Goal: Task Accomplishment & Management: Manage account settings

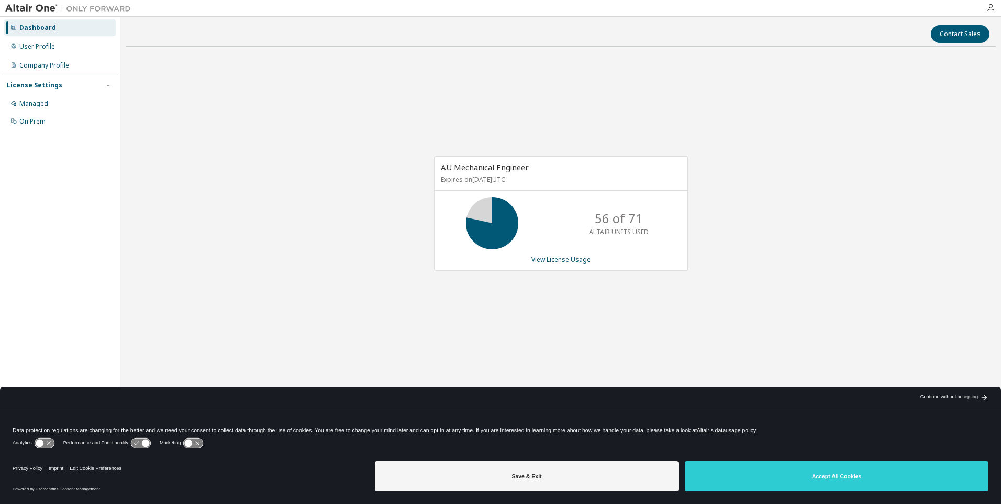
drag, startPoint x: 863, startPoint y: 473, endPoint x: 800, endPoint y: 452, distance: 66.2
click at [863, 473] on button "Accept All Cookies" at bounding box center [837, 476] width 304 height 30
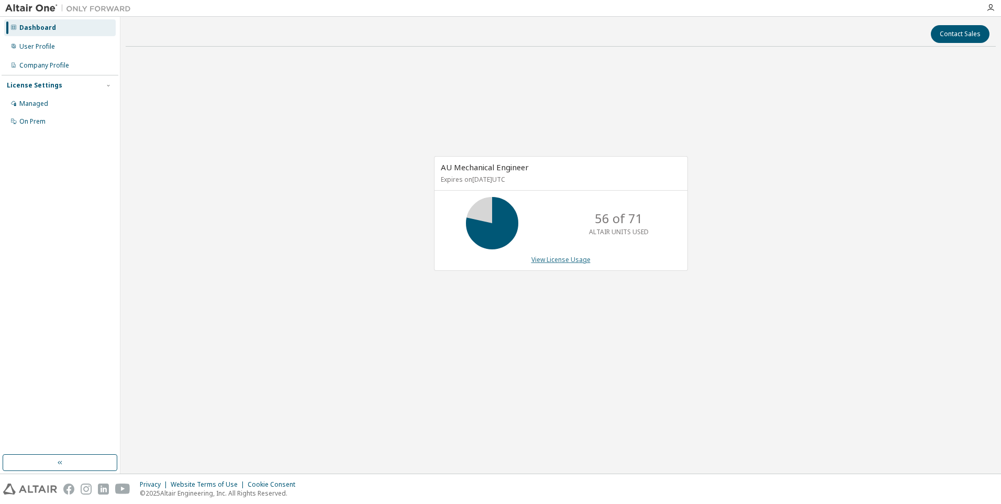
click at [568, 263] on link "View License Usage" at bounding box center [560, 259] width 59 height 9
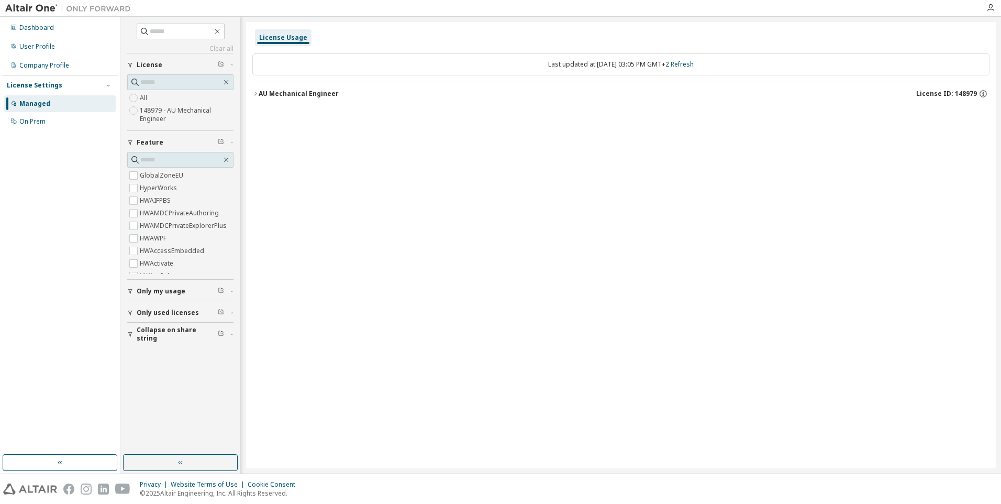
click at [260, 96] on div "AU Mechanical Engineer" at bounding box center [299, 94] width 80 height 8
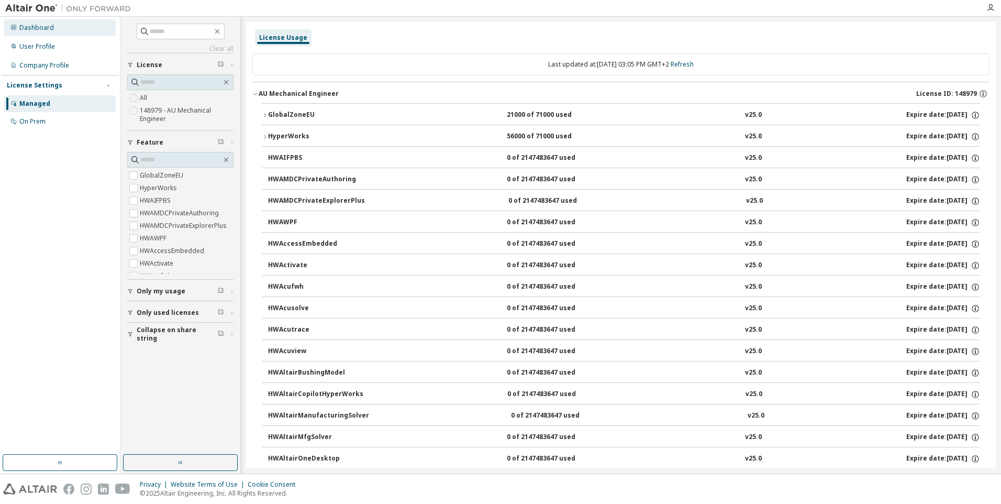
click at [38, 31] on div "Dashboard" at bounding box center [36, 28] width 35 height 8
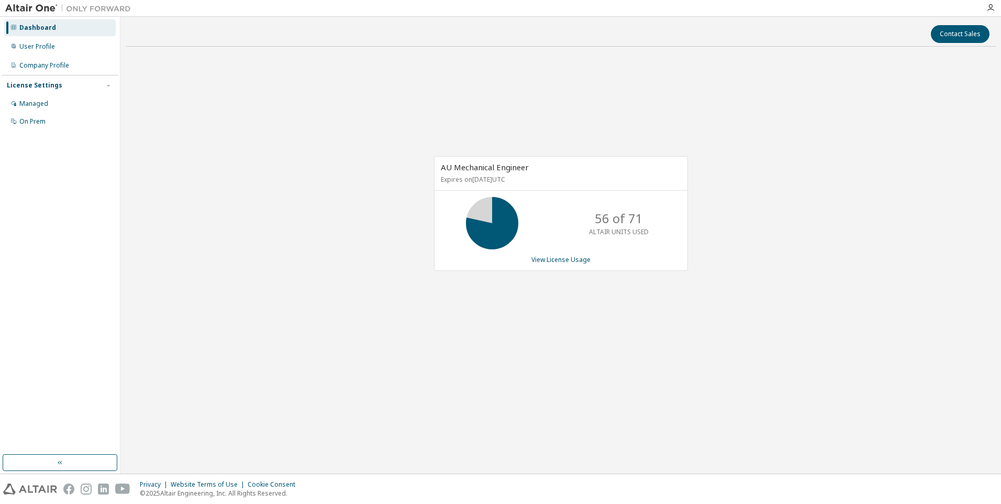
click at [602, 221] on p "56 of 71" at bounding box center [619, 218] width 48 height 18
drag, startPoint x: 602, startPoint y: 221, endPoint x: 562, endPoint y: 258, distance: 54.8
click at [562, 258] on link "View License Usage" at bounding box center [560, 259] width 59 height 9
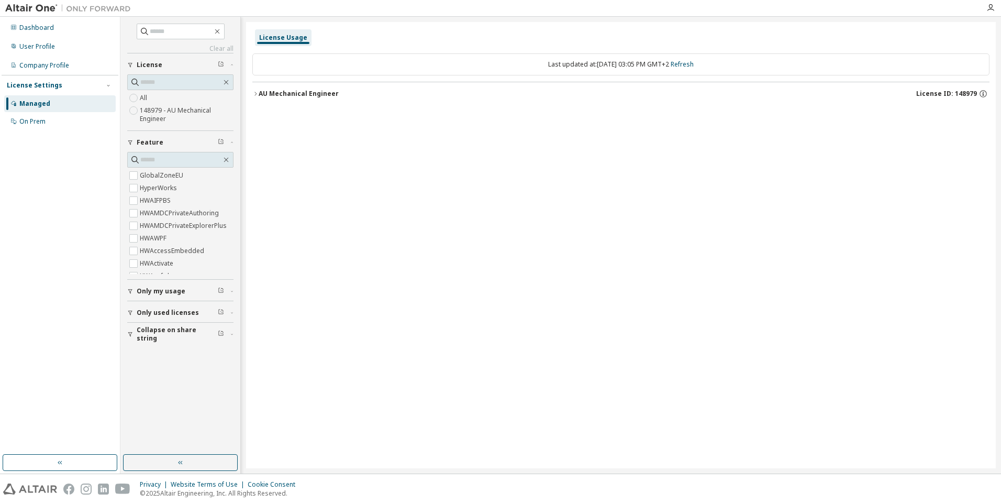
click at [255, 94] on icon "button" at bounding box center [255, 94] width 6 height 6
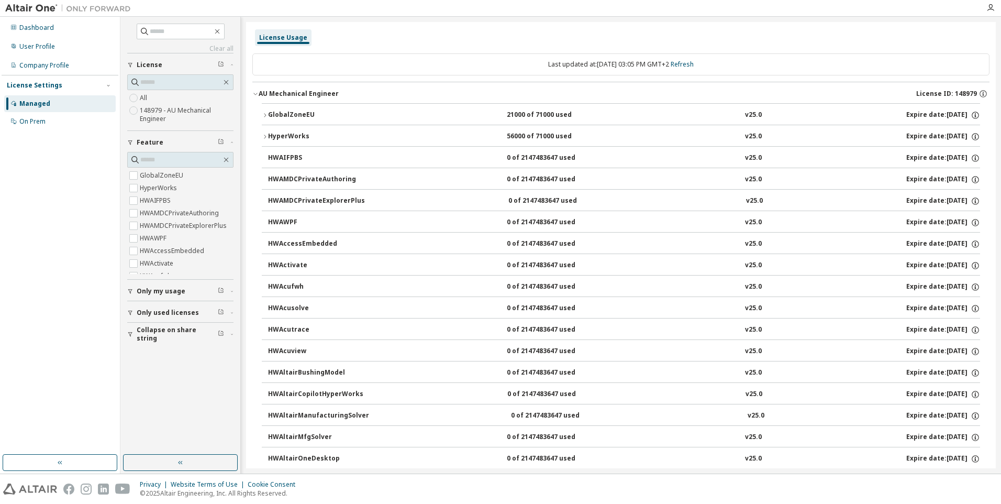
click at [265, 135] on icon "button" at bounding box center [265, 136] width 6 height 6
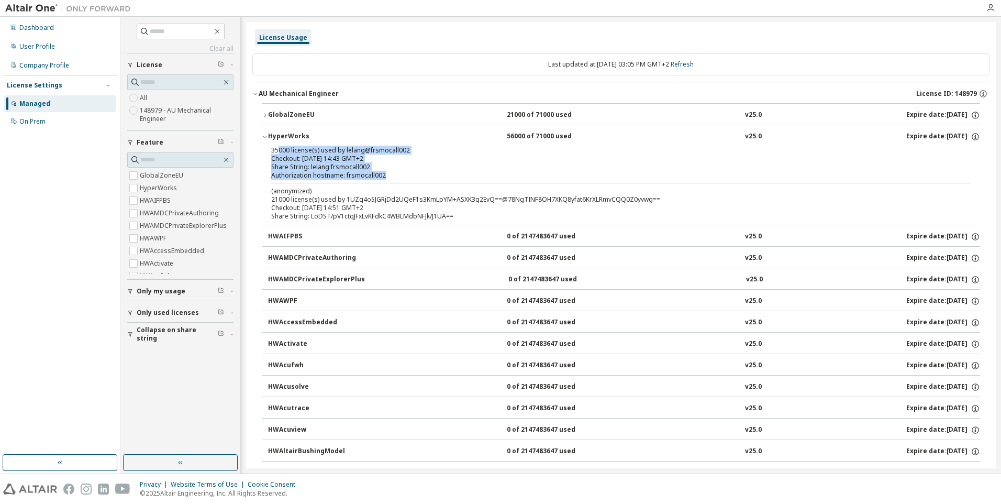
drag, startPoint x: 279, startPoint y: 151, endPoint x: 377, endPoint y: 182, distance: 102.7
click at [377, 182] on div "35000 license(s) used by lelang@frsmocall002 Checkout: [DATE] 14:43 GMT+2 Share…" at bounding box center [621, 185] width 718 height 79
drag, startPoint x: 377, startPoint y: 182, endPoint x: 390, endPoint y: 216, distance: 36.9
click at [390, 216] on div "Share String: LoDST/pV1ctqJFxLvKFdkC4WBLMdbNFJk/J1UA==" at bounding box center [608, 216] width 674 height 8
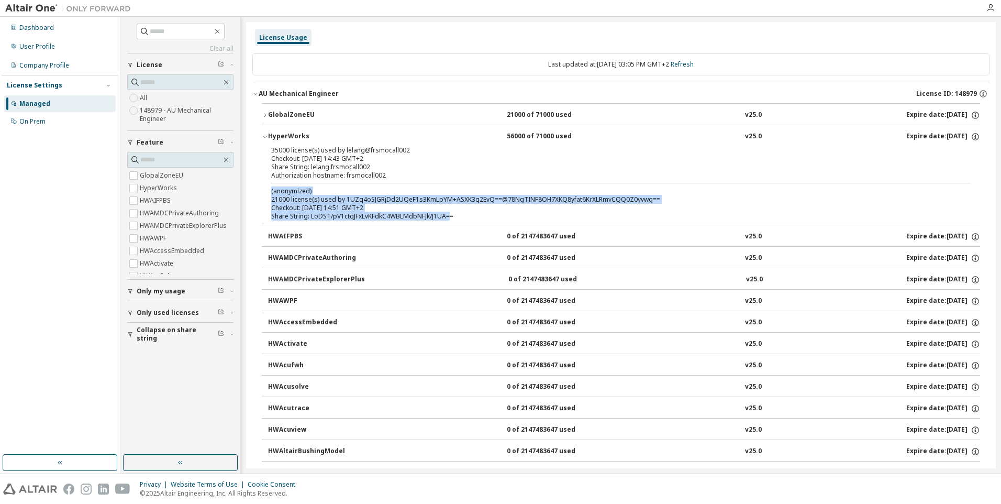
drag, startPoint x: 449, startPoint y: 218, endPoint x: 270, endPoint y: 192, distance: 181.5
click at [270, 192] on div "35000 license(s) used by lelang@frsmocall002 Checkout: [DATE] 14:43 GMT+2 Share…" at bounding box center [621, 185] width 718 height 79
drag, startPoint x: 270, startPoint y: 192, endPoint x: 265, endPoint y: 117, distance: 75.0
click at [265, 117] on icon "button" at bounding box center [265, 115] width 6 height 6
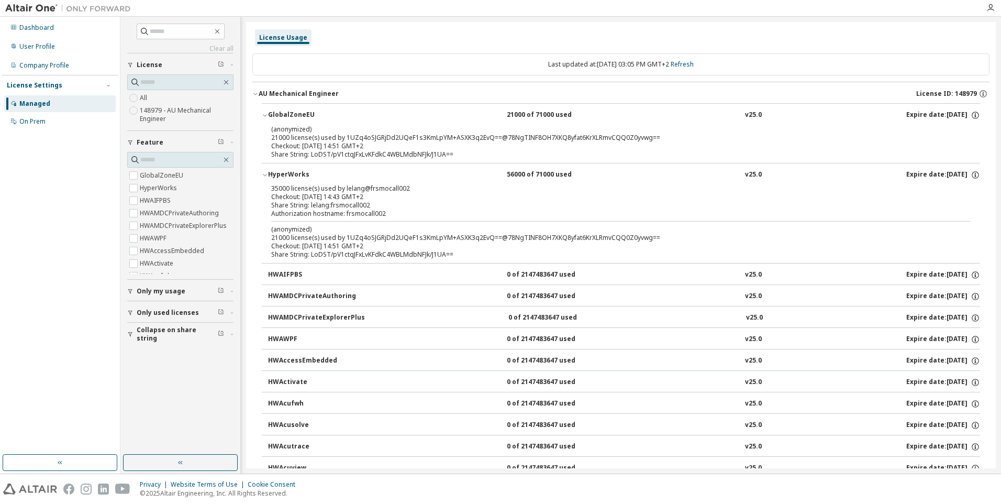
click at [435, 157] on div "Share String: LoDST/pV1ctqJFxLvKFdkC4WBLMdbNFJk/J1UA==" at bounding box center [608, 154] width 674 height 8
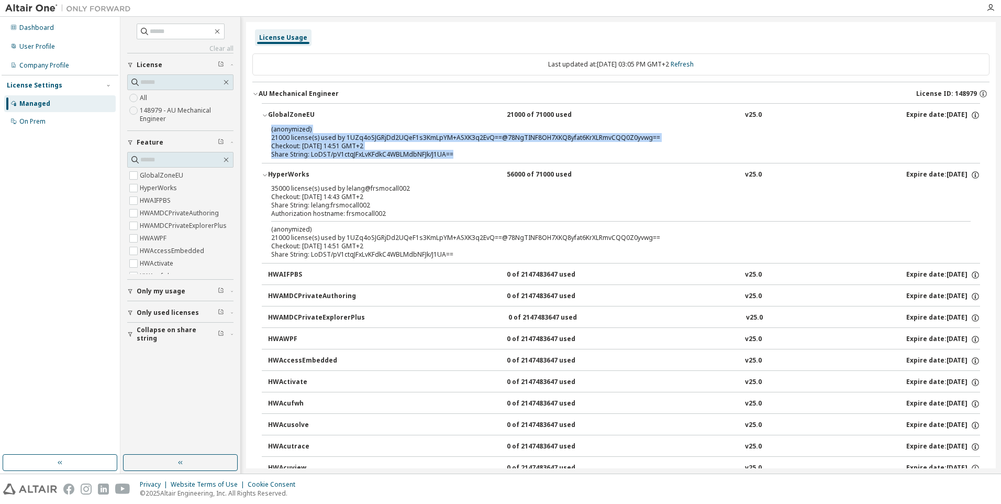
drag, startPoint x: 460, startPoint y: 155, endPoint x: 266, endPoint y: 128, distance: 196.1
click at [266, 128] on div "(anonymized) 21000 license(s) used by 1UZq4oSJGRjDd2UQeF1s3KmLpYM+ASXK3q2EvQ==@…" at bounding box center [621, 144] width 718 height 38
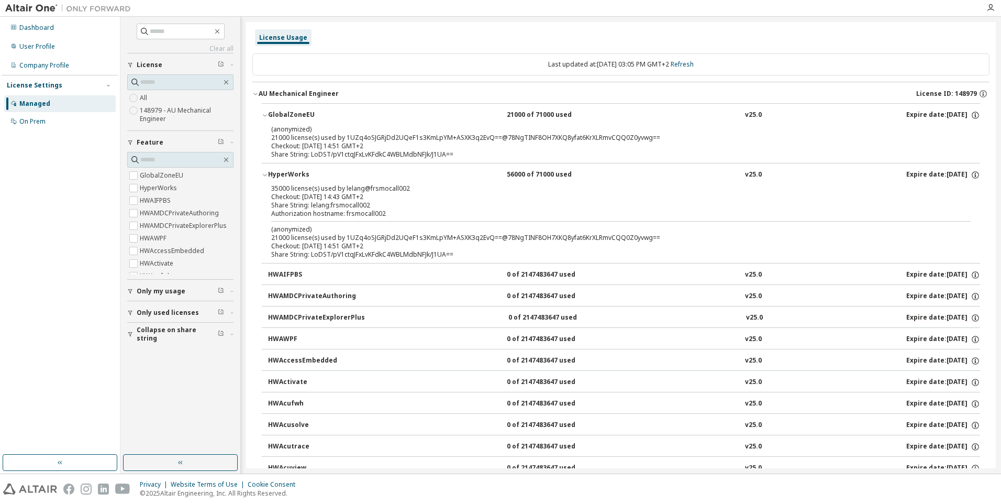
click at [351, 244] on div "Checkout: [DATE] 14:51 GMT+2" at bounding box center [608, 246] width 674 height 8
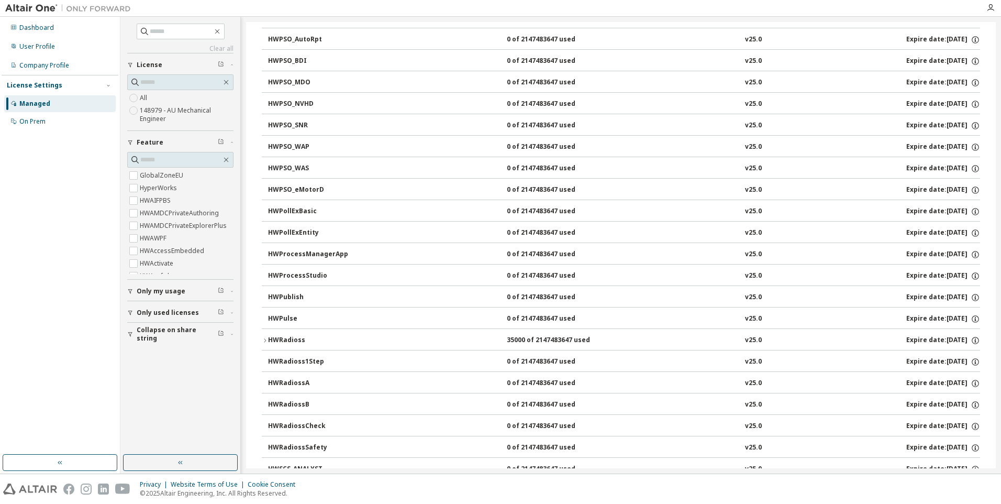
scroll to position [3702, 0]
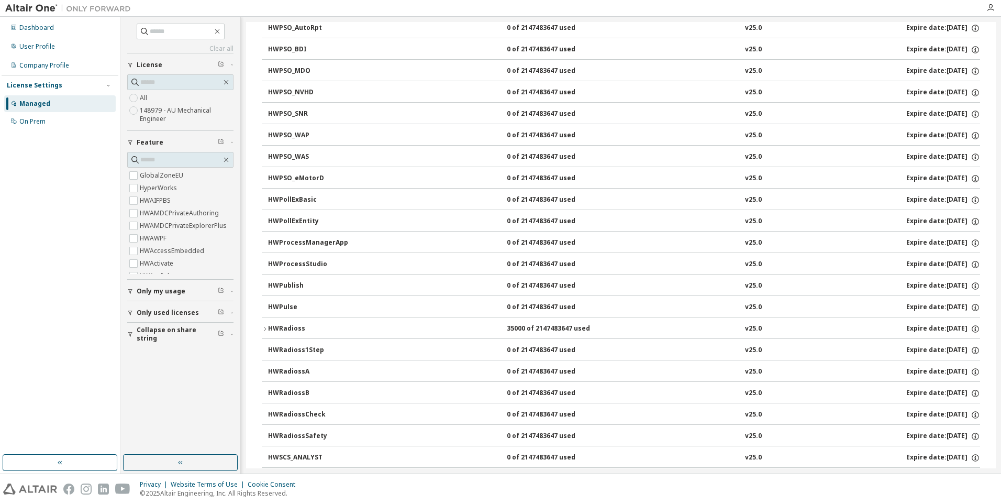
click at [267, 328] on icon "button" at bounding box center [265, 329] width 6 height 6
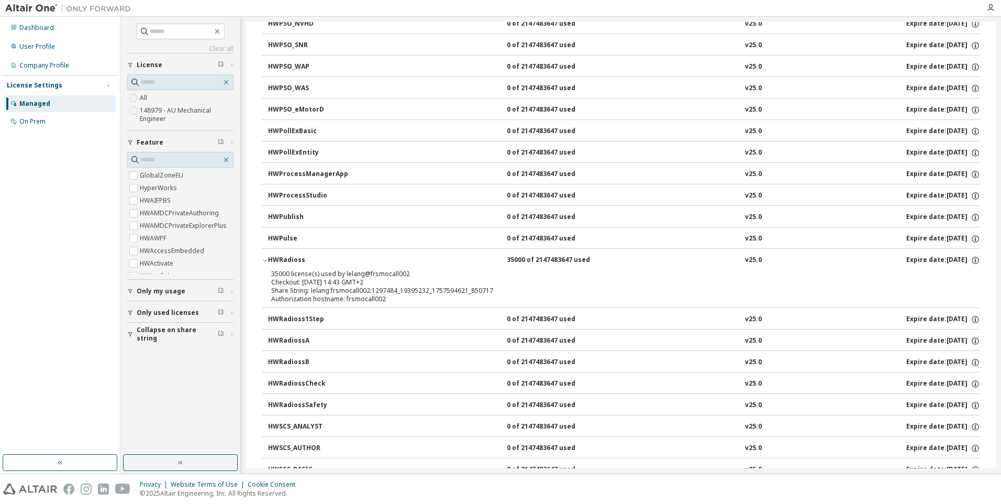
scroll to position [3859, 0]
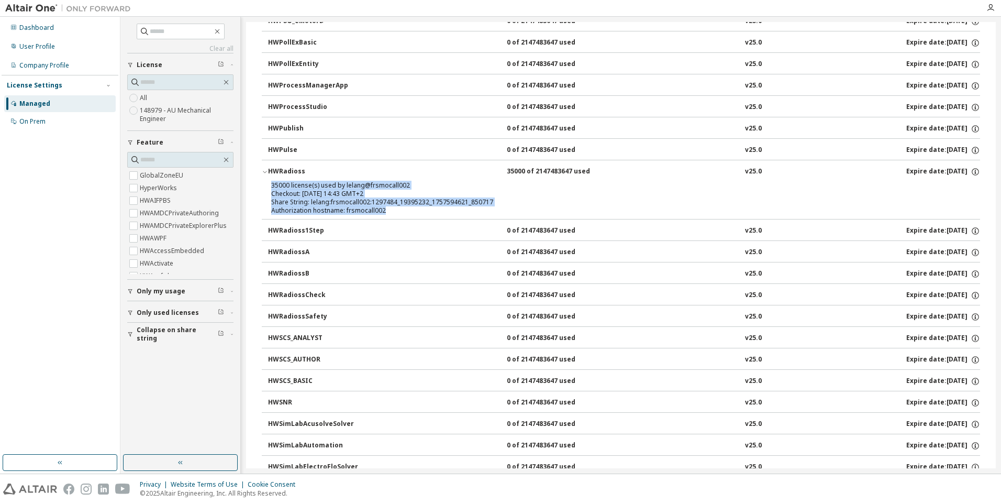
drag, startPoint x: 393, startPoint y: 212, endPoint x: 272, endPoint y: 186, distance: 123.1
click at [272, 186] on div "35000 license(s) used by lelang@frsmocall002 Checkout: [DATE] 14:43 GMT+2 Share…" at bounding box center [608, 198] width 674 height 34
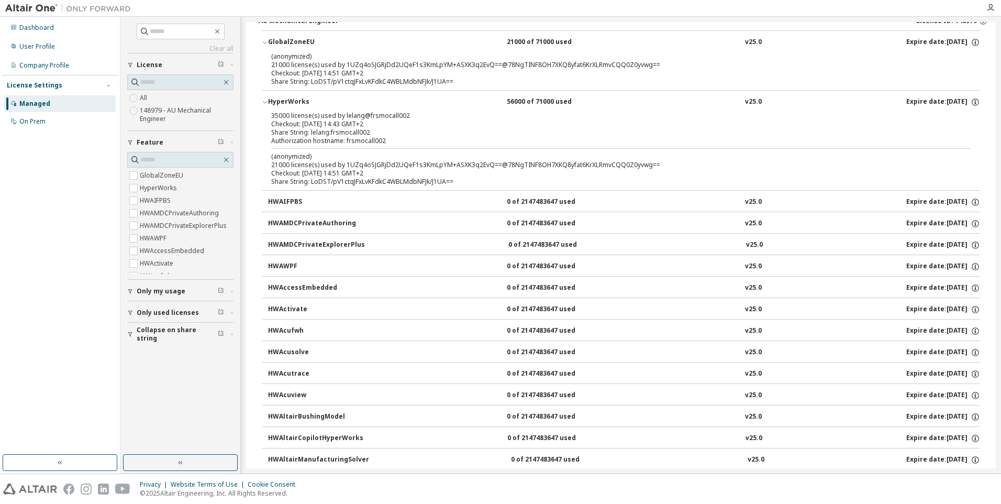
scroll to position [0, 0]
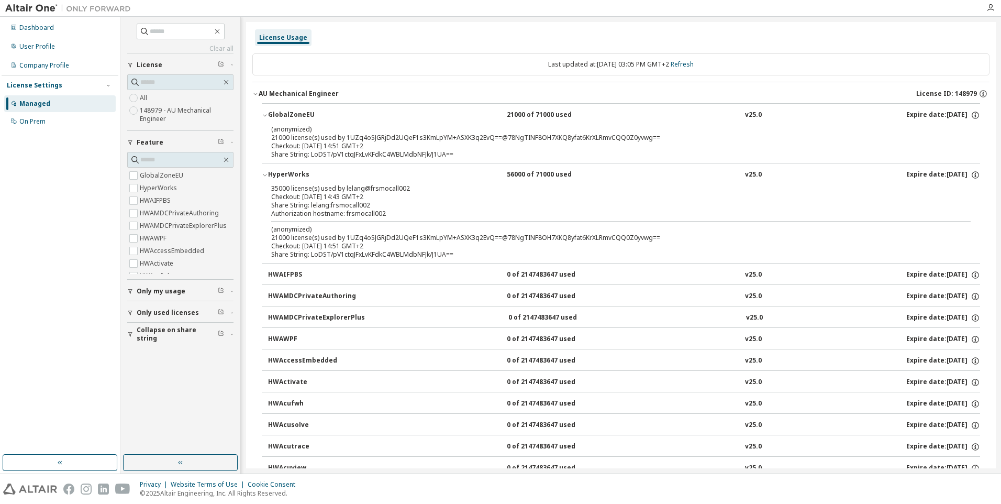
click at [367, 210] on div "Authorization hostname: frsmocall002" at bounding box center [608, 213] width 674 height 8
drag, startPoint x: 395, startPoint y: 215, endPoint x: 255, endPoint y: 192, distance: 141.7
drag, startPoint x: 255, startPoint y: 192, endPoint x: 376, endPoint y: 215, distance: 122.7
click at [376, 215] on div "Authorization hostname: frsmocall002" at bounding box center [608, 213] width 674 height 8
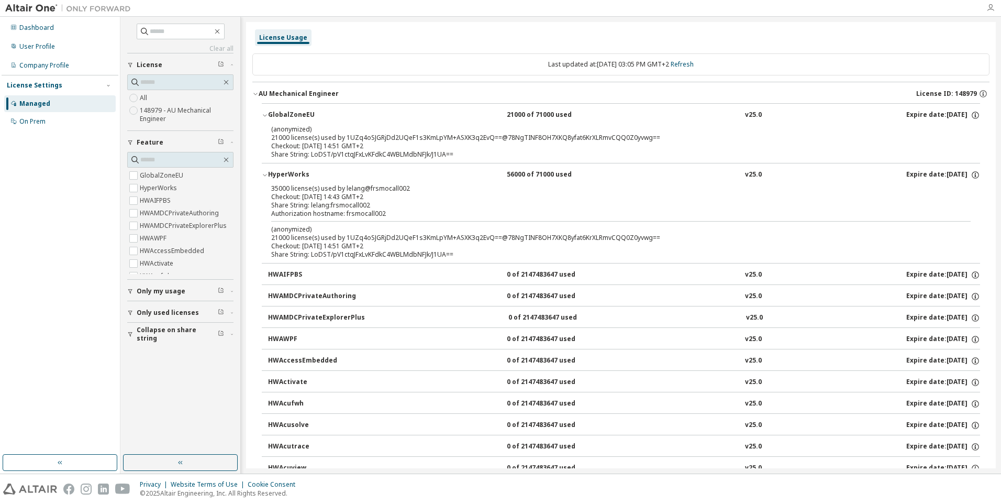
click at [987, 7] on icon "button" at bounding box center [990, 8] width 8 height 8
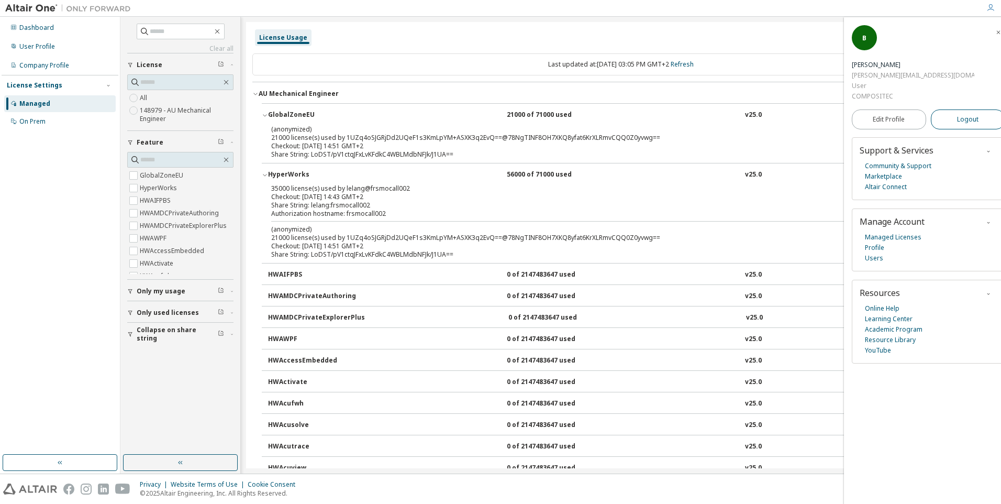
click at [965, 114] on span "Logout" at bounding box center [967, 119] width 21 height 10
